Goal: Information Seeking & Learning: Learn about a topic

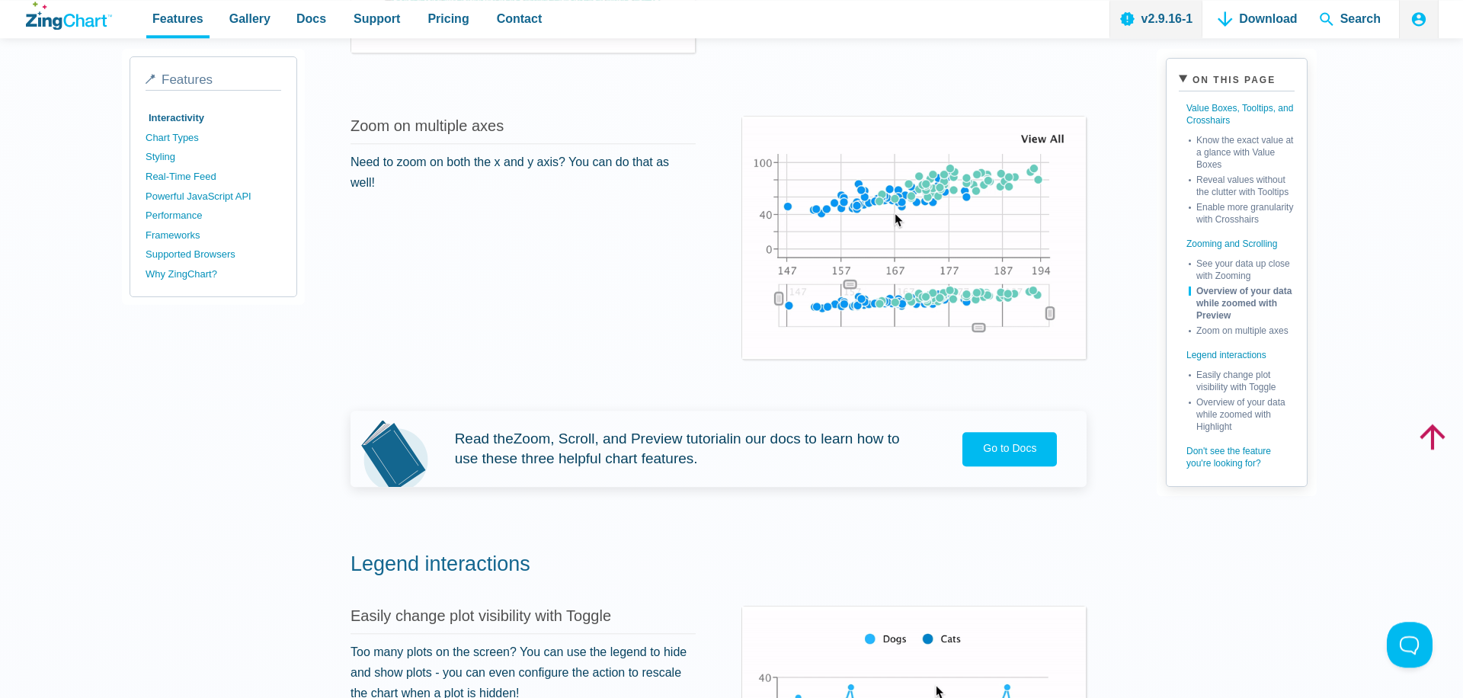
scroll to position [2085, 0]
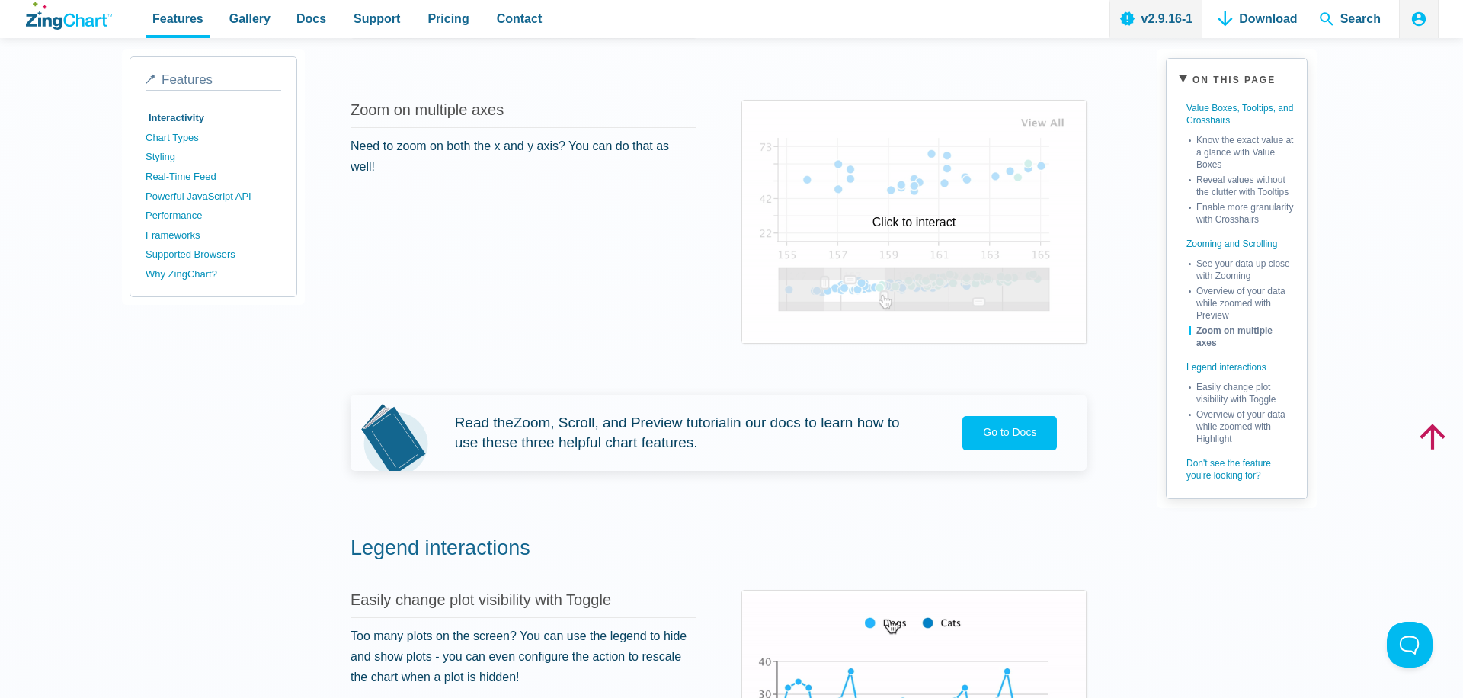
click at [928, 271] on div "Click to interact" at bounding box center [914, 222] width 344 height 242
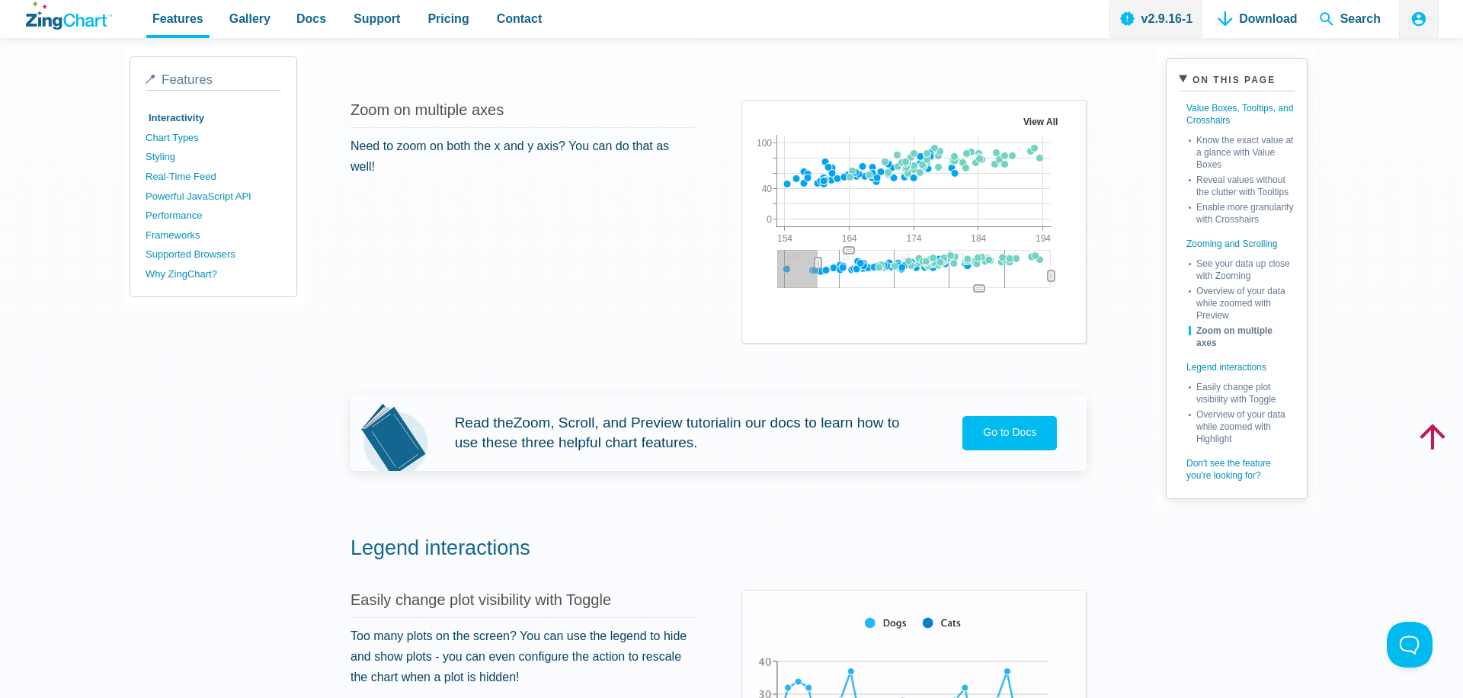
drag, startPoint x: 776, startPoint y: 268, endPoint x: 819, endPoint y: 267, distance: 43.5
click at [819, 267] on icon "App Content" at bounding box center [818, 263] width 7 height 11
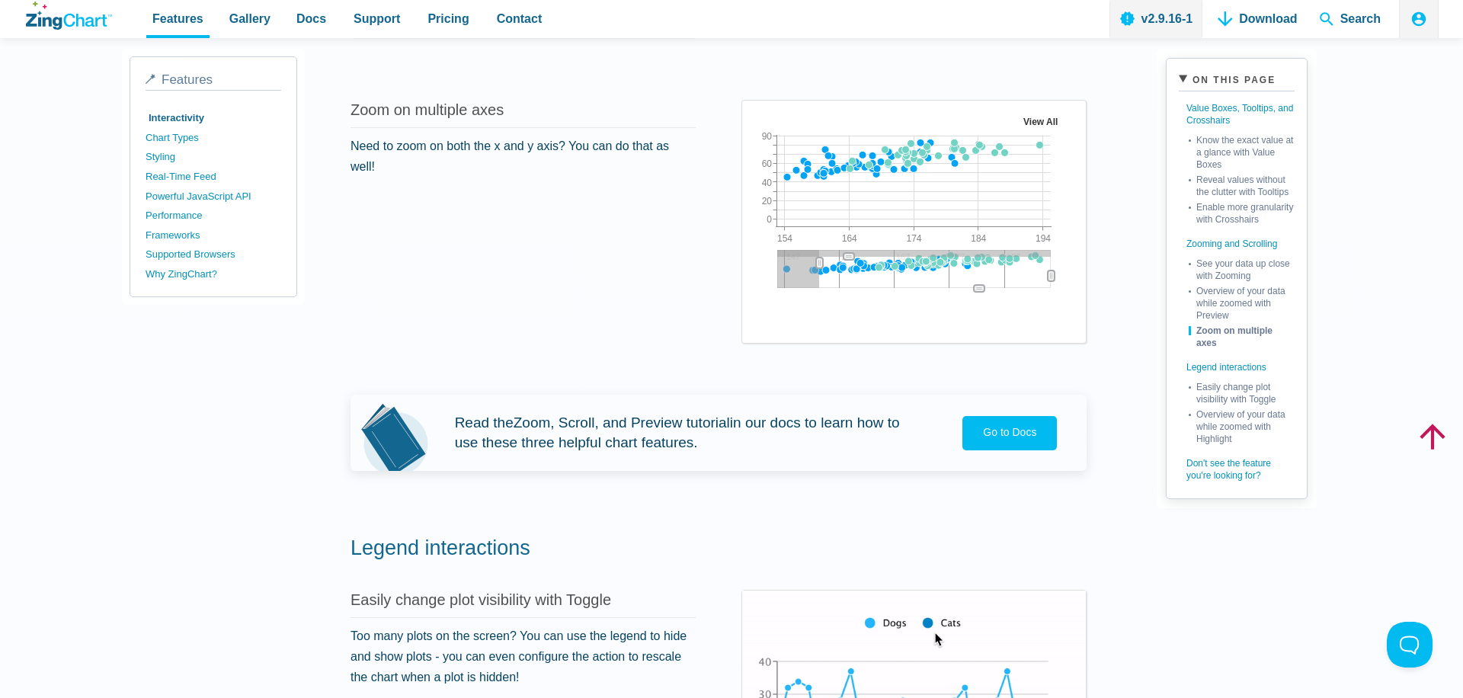
click at [851, 256] on icon "App Content" at bounding box center [849, 257] width 5 height 2
drag, startPoint x: 846, startPoint y: 191, endPoint x: 850, endPoint y: 206, distance: 15.7
click at [850, 206] on img "App Content" at bounding box center [914, 208] width 319 height 191
drag, startPoint x: 805, startPoint y: 152, endPoint x: 982, endPoint y: 198, distance: 182.7
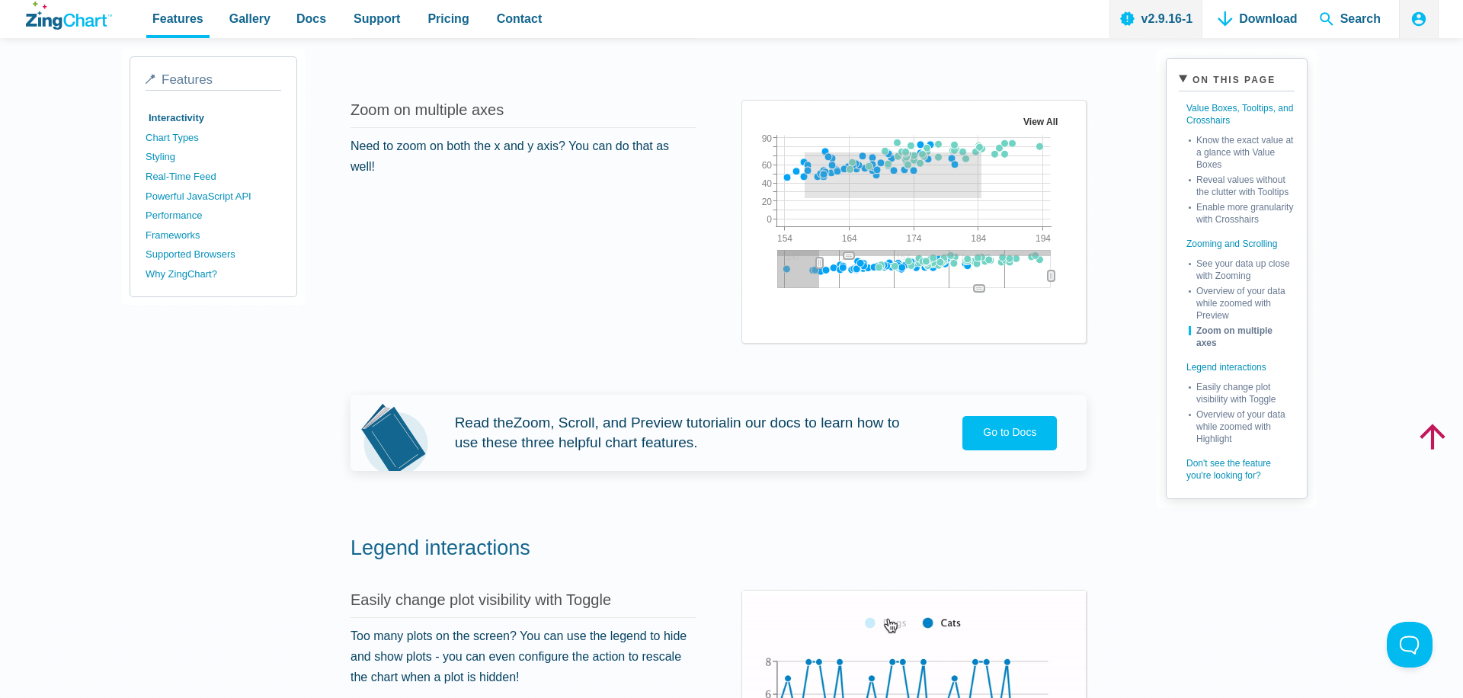
click at [982, 198] on img "App Content" at bounding box center [914, 208] width 319 height 191
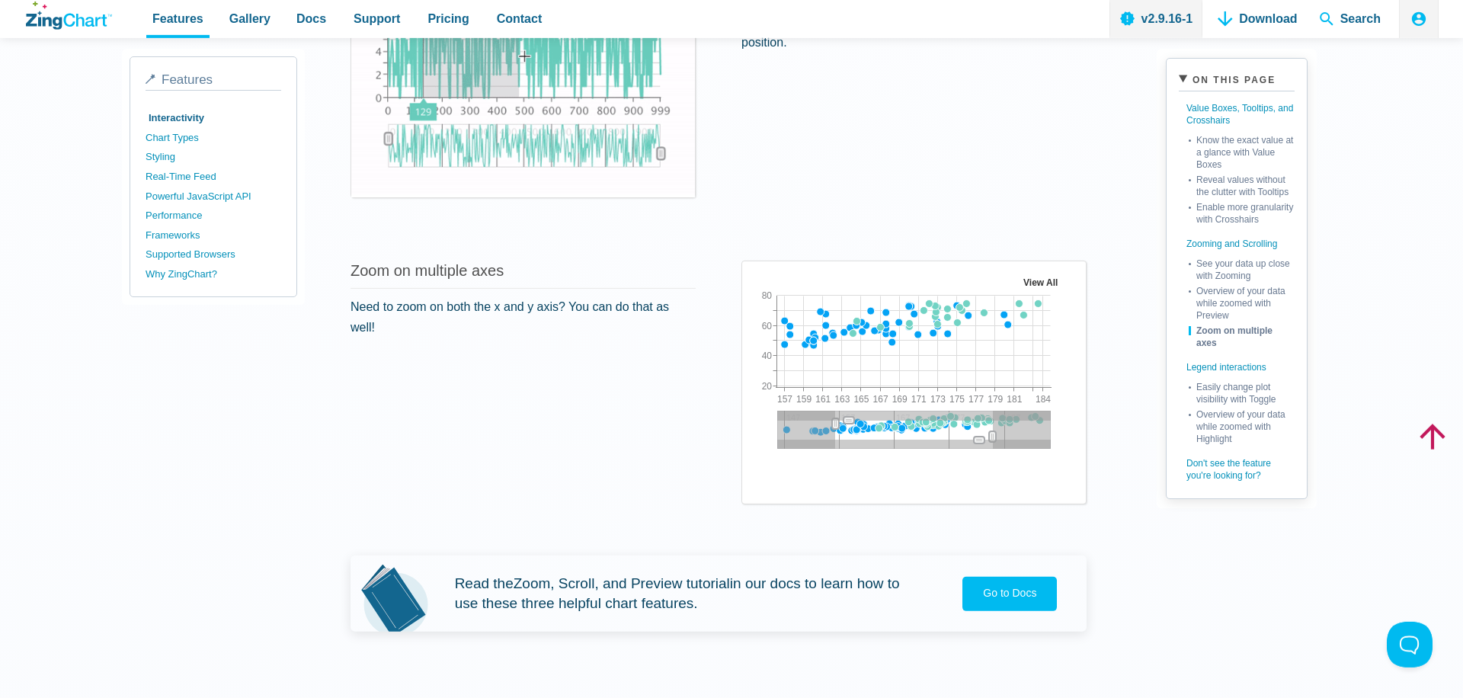
scroll to position [1912, 0]
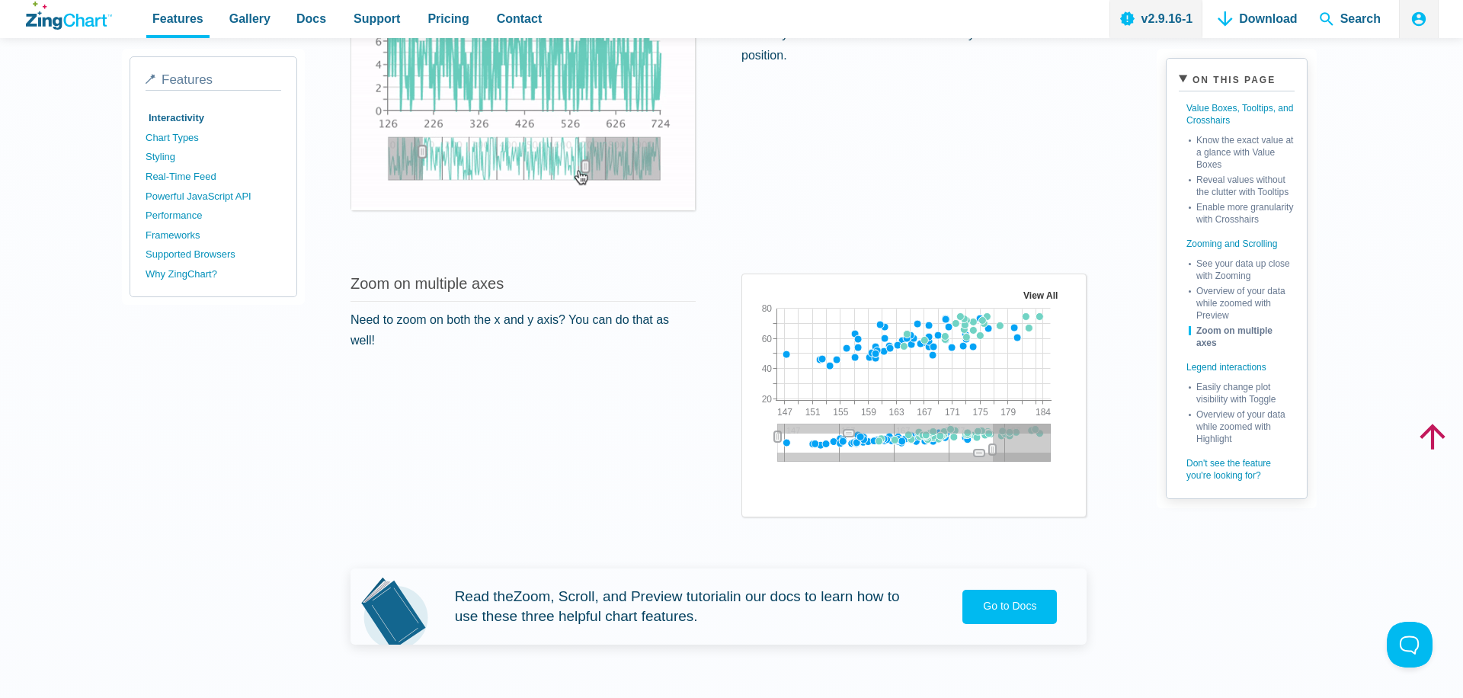
drag, startPoint x: 834, startPoint y: 439, endPoint x: 742, endPoint y: 434, distance: 91.6
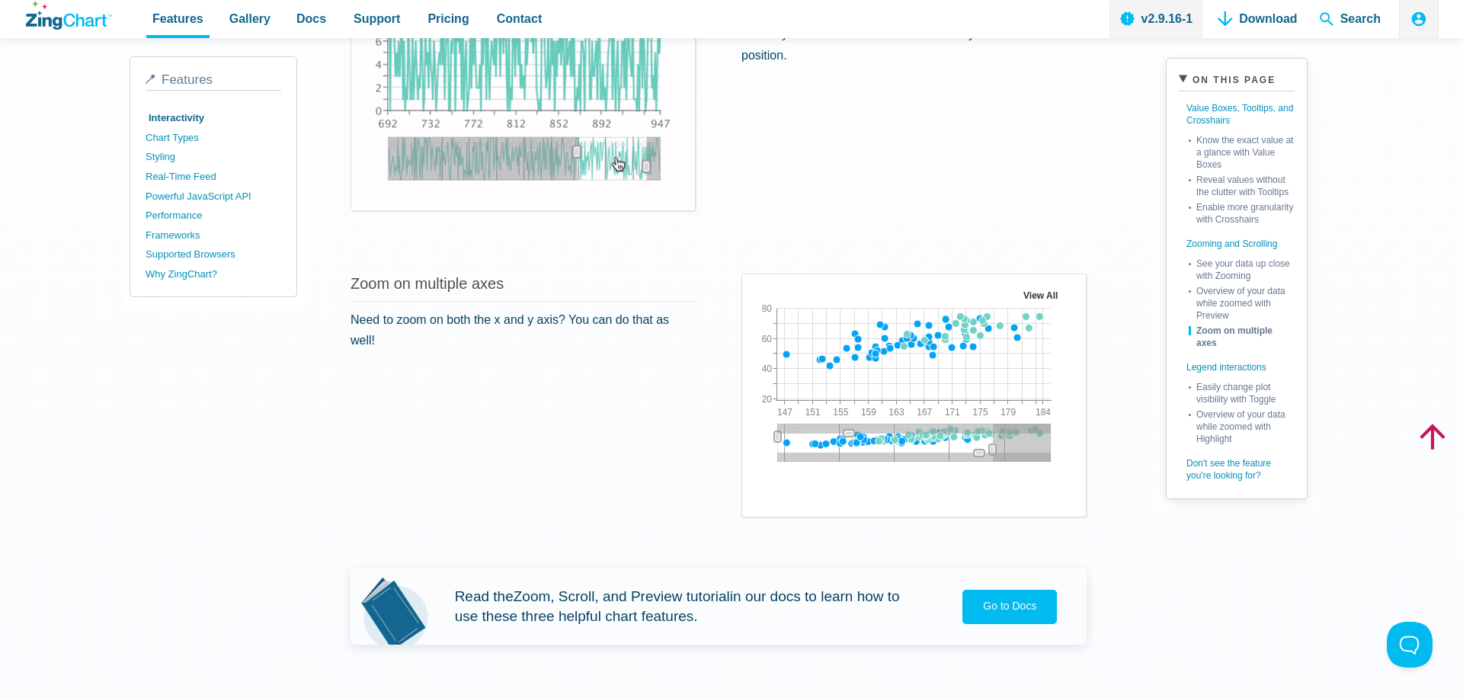
click at [733, 439] on div "Zoom on multiple axes Need to zoom on both the x and y axis? You can do that as…" at bounding box center [719, 396] width 736 height 270
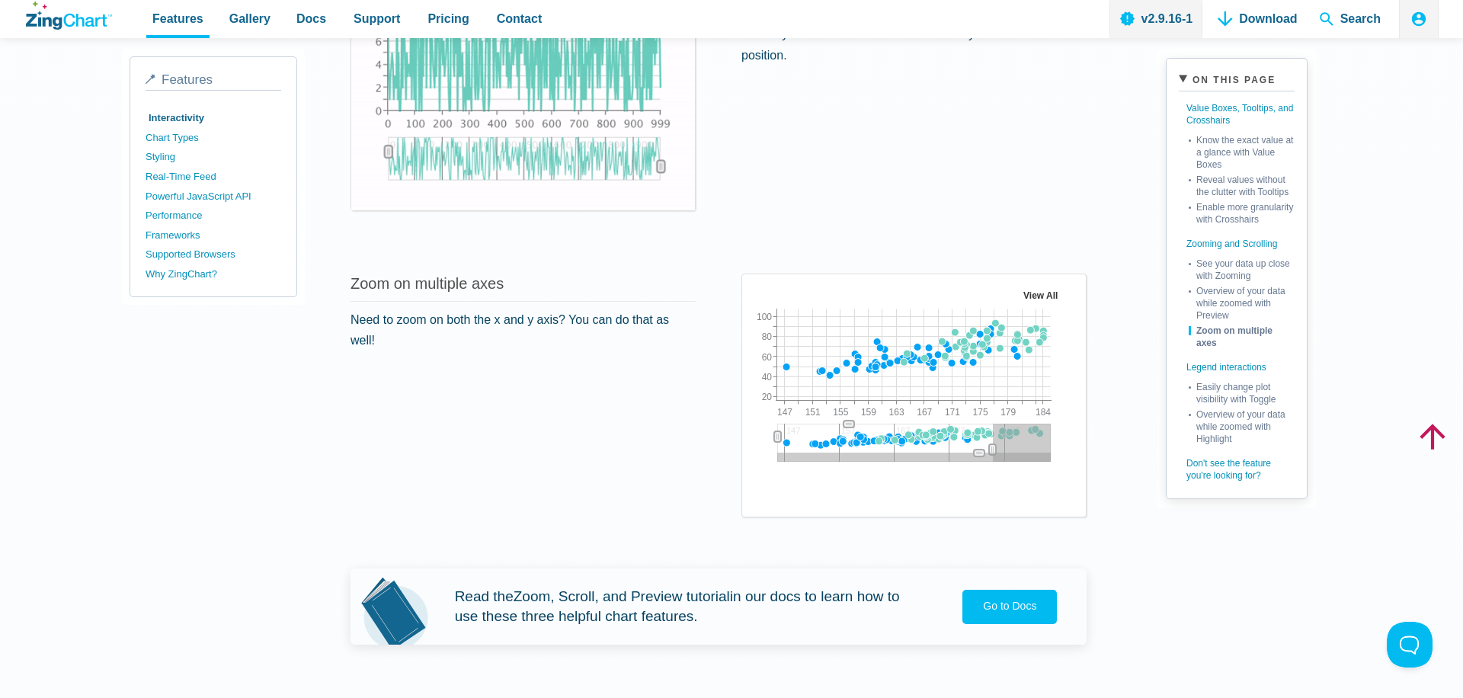
drag, startPoint x: 851, startPoint y: 431, endPoint x: 852, endPoint y: 389, distance: 42.7
click at [852, 389] on div "147 157 167 177 187 147 184 151 155 159 163 167 171 175 179 20 100 40 60 80 Vie…" at bounding box center [914, 382] width 319 height 191
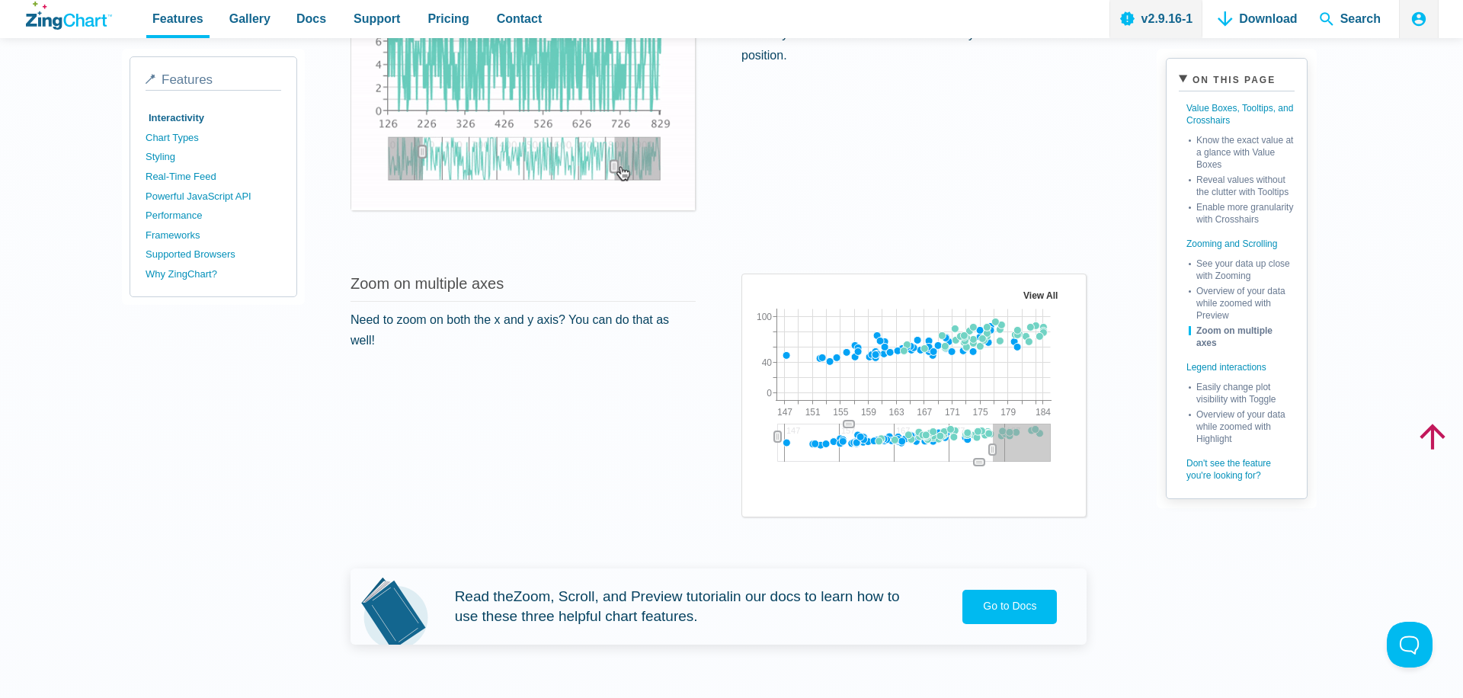
drag, startPoint x: 975, startPoint y: 453, endPoint x: 988, endPoint y: 451, distance: 13.0
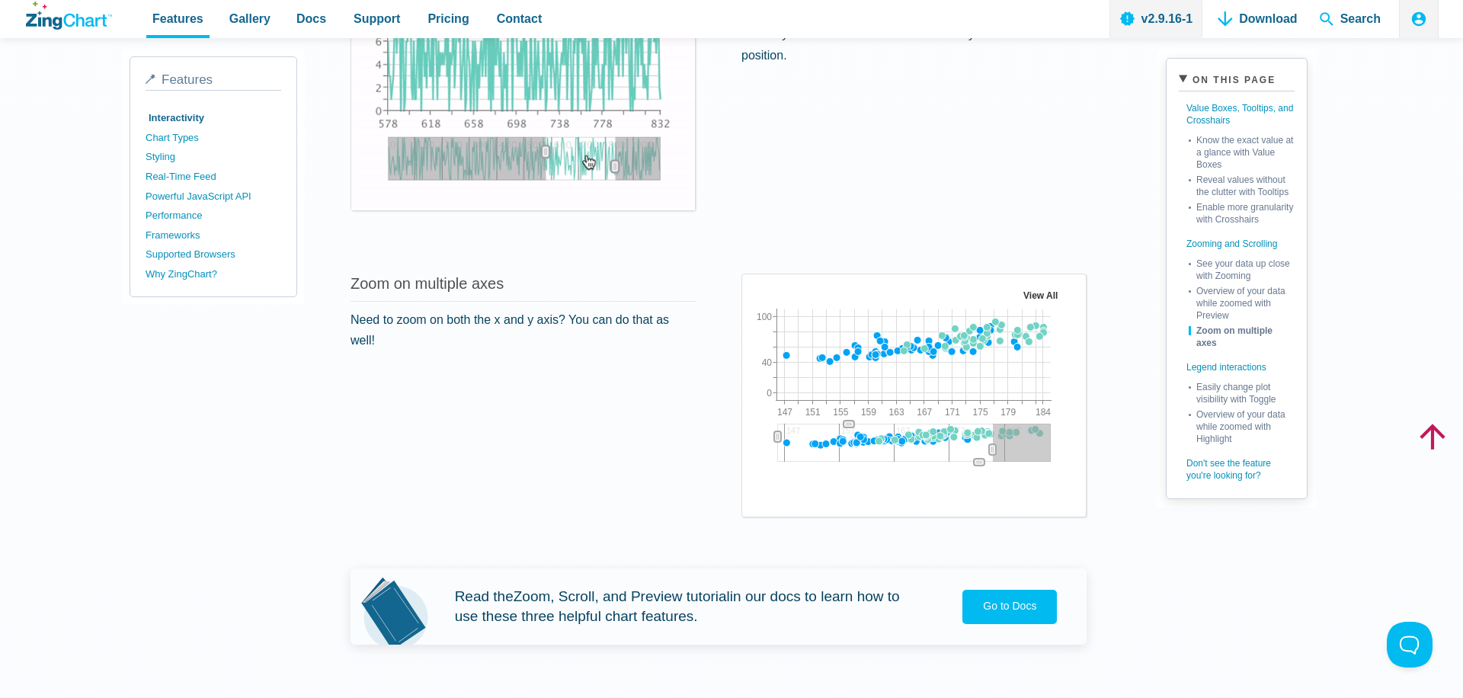
click at [978, 471] on div "App Content" at bounding box center [979, 462] width 27 height 24
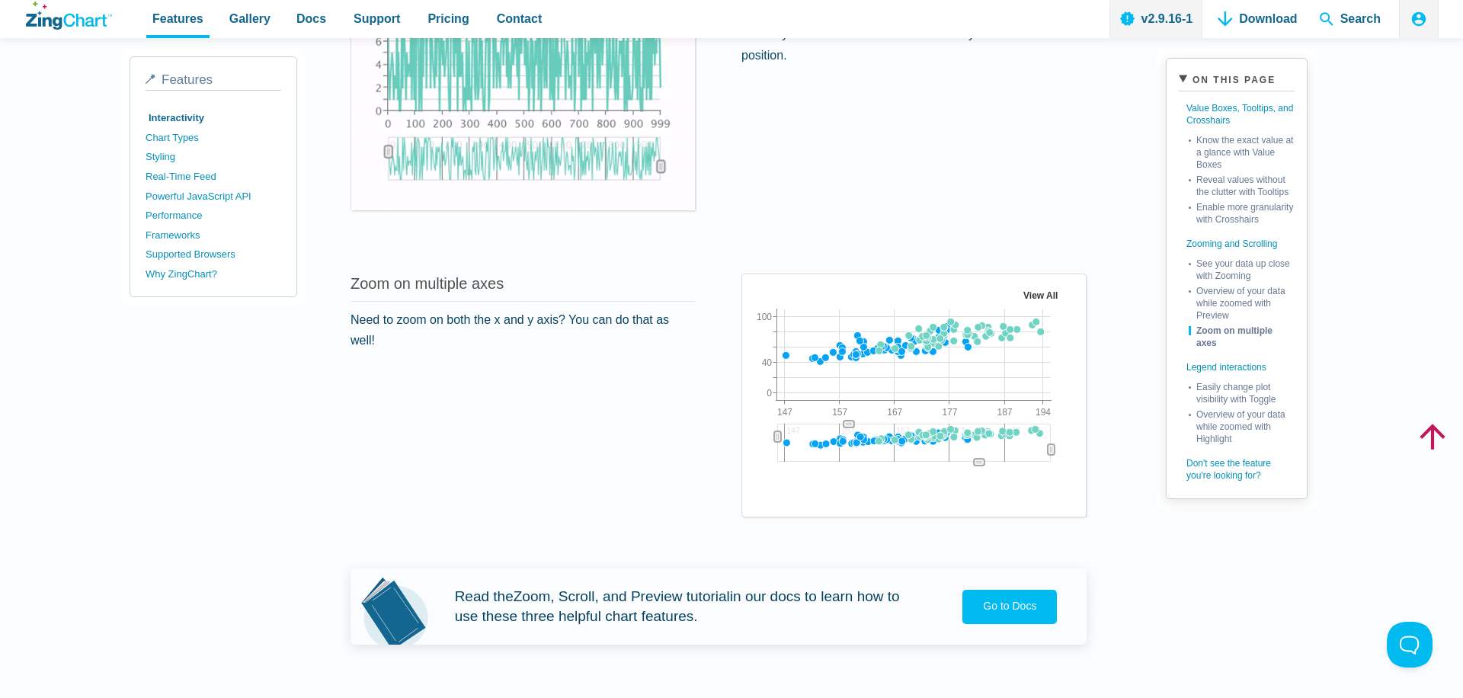
drag, startPoint x: 994, startPoint y: 447, endPoint x: 1104, endPoint y: 441, distance: 110.7
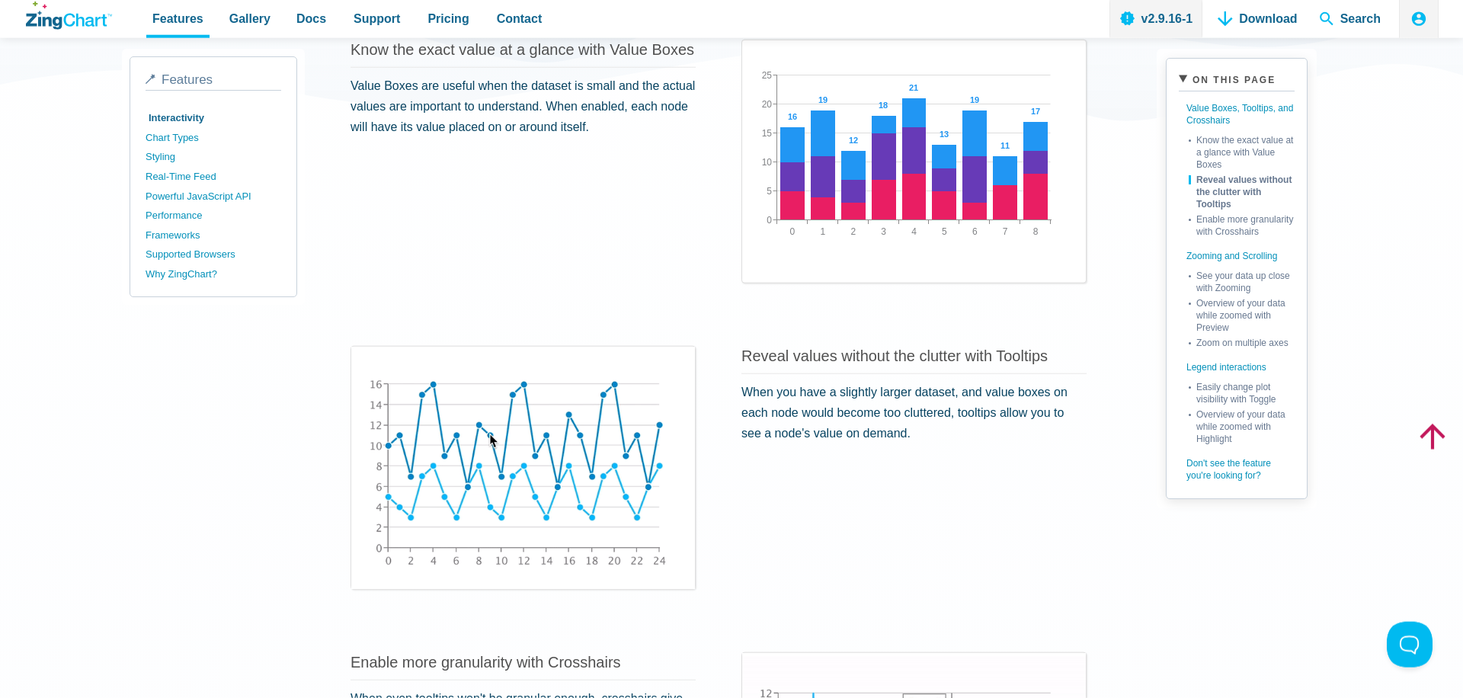
scroll to position [87, 0]
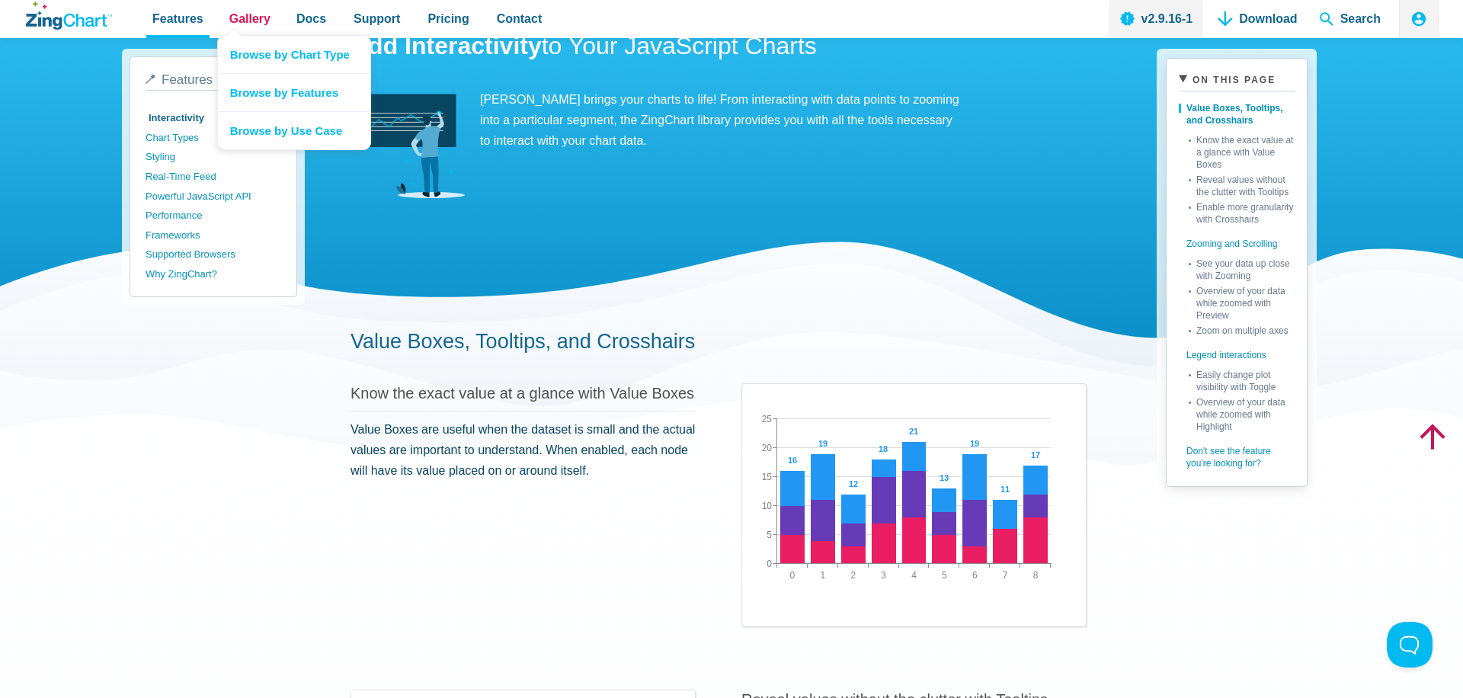
click at [265, 8] on link "Gallery" at bounding box center [249, 19] width 53 height 38
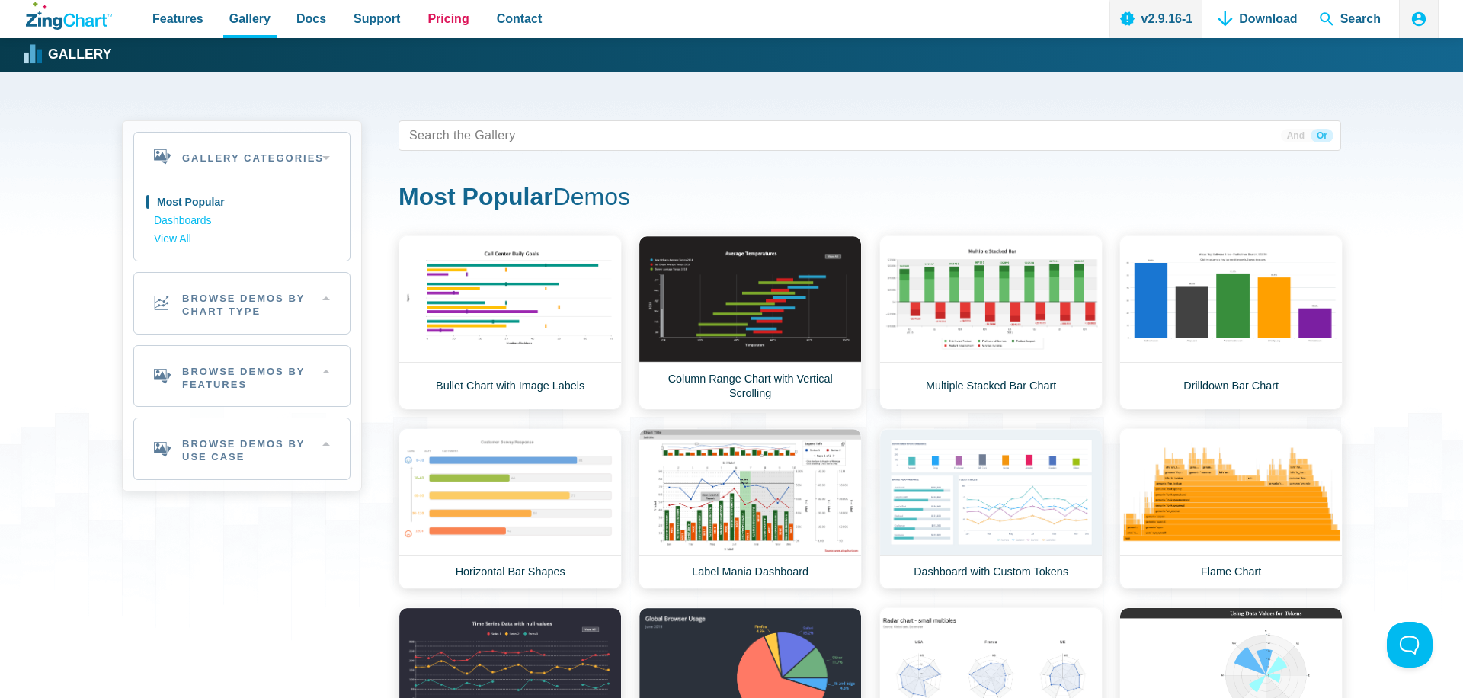
click at [442, 20] on span "Pricing" at bounding box center [448, 18] width 41 height 21
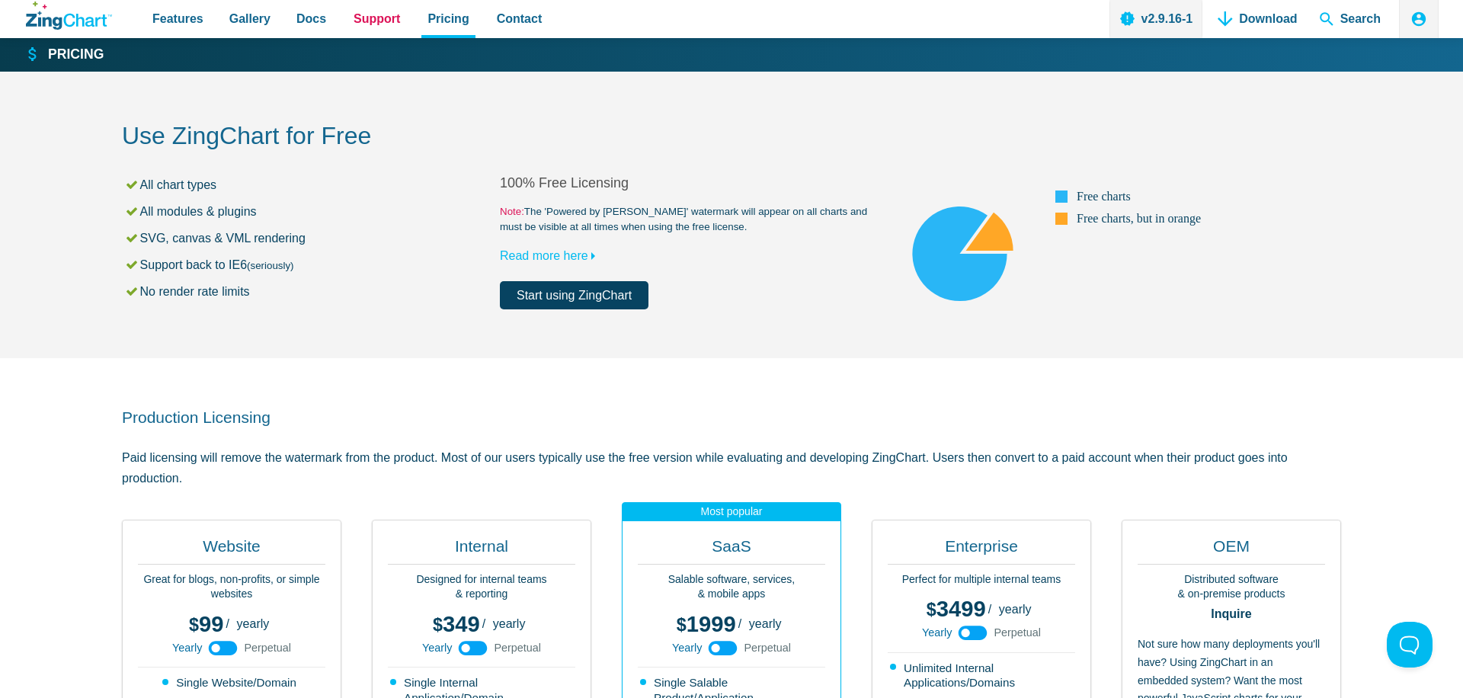
click at [369, 13] on span "Support" at bounding box center [377, 18] width 46 height 21
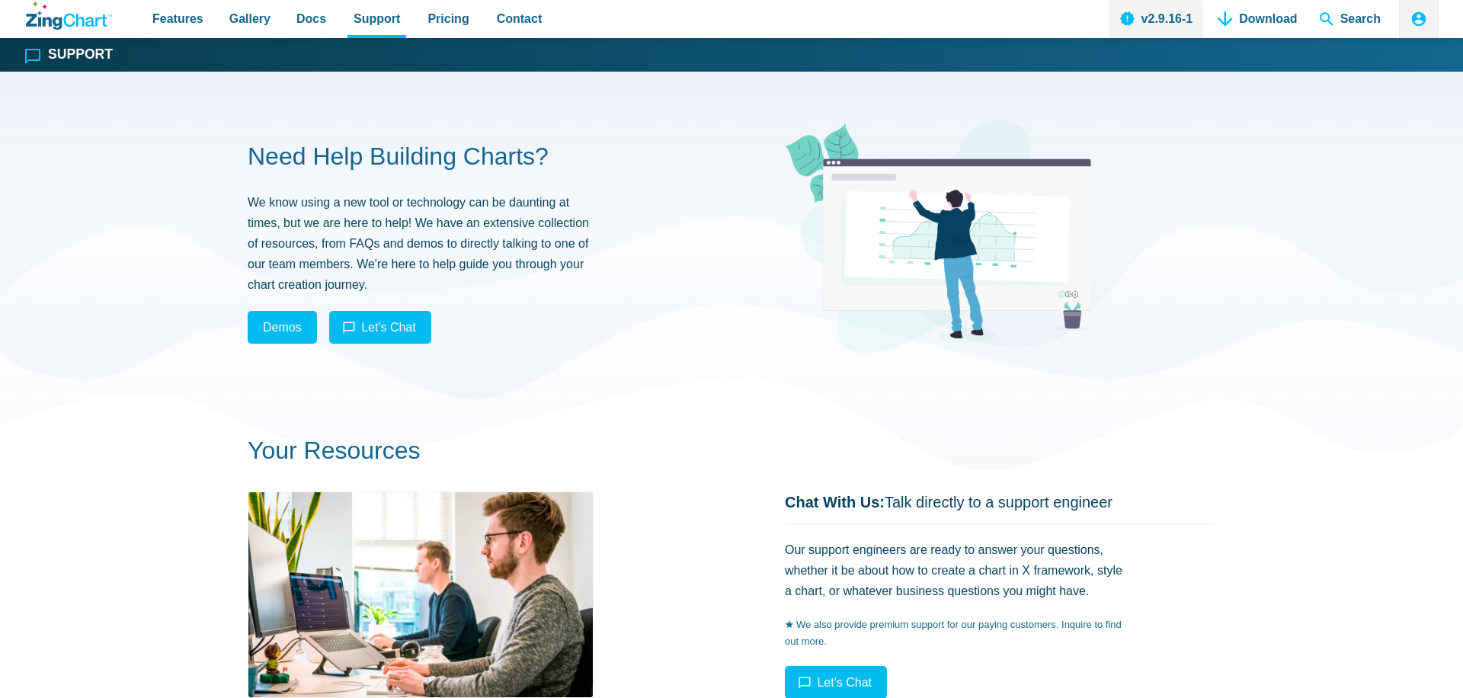
click at [310, 21] on span "Docs" at bounding box center [312, 18] width 30 height 21
click at [183, 27] on span "Features" at bounding box center [177, 18] width 51 height 21
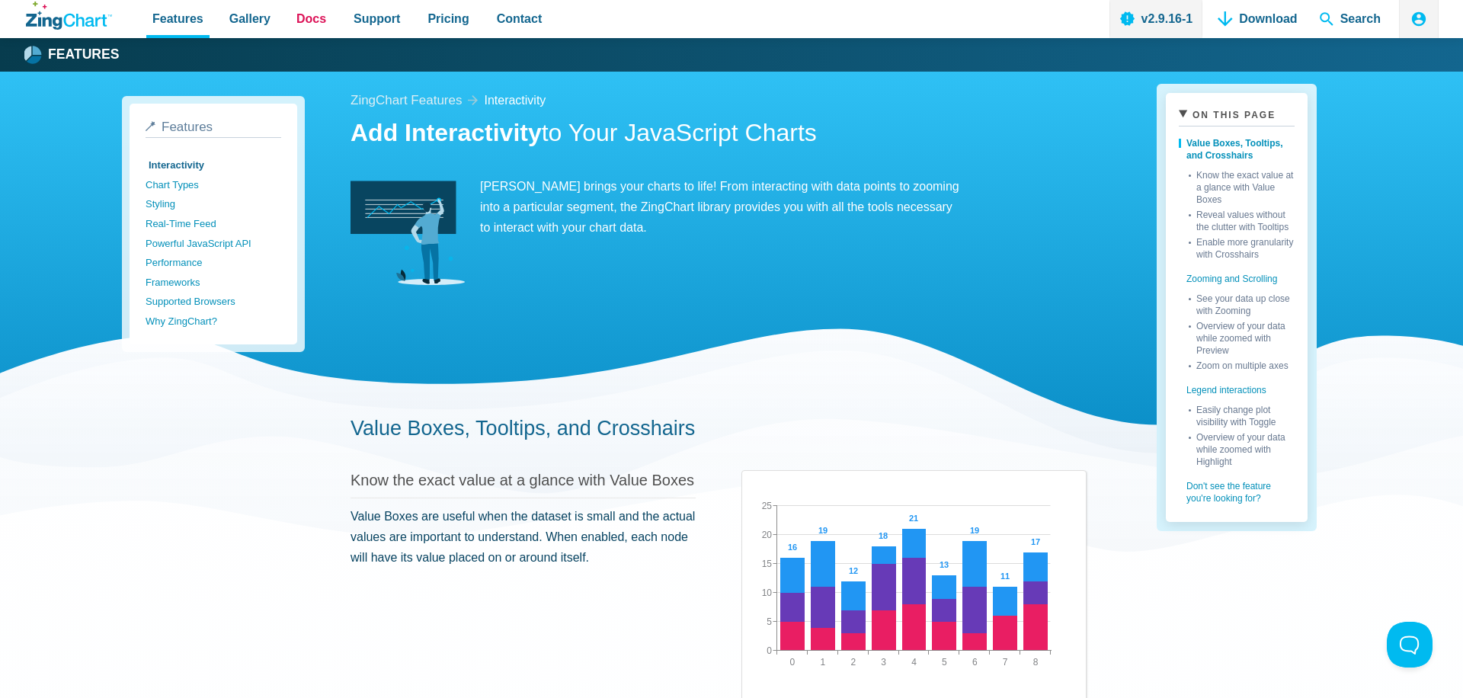
click at [297, 21] on span "Docs" at bounding box center [312, 18] width 30 height 21
